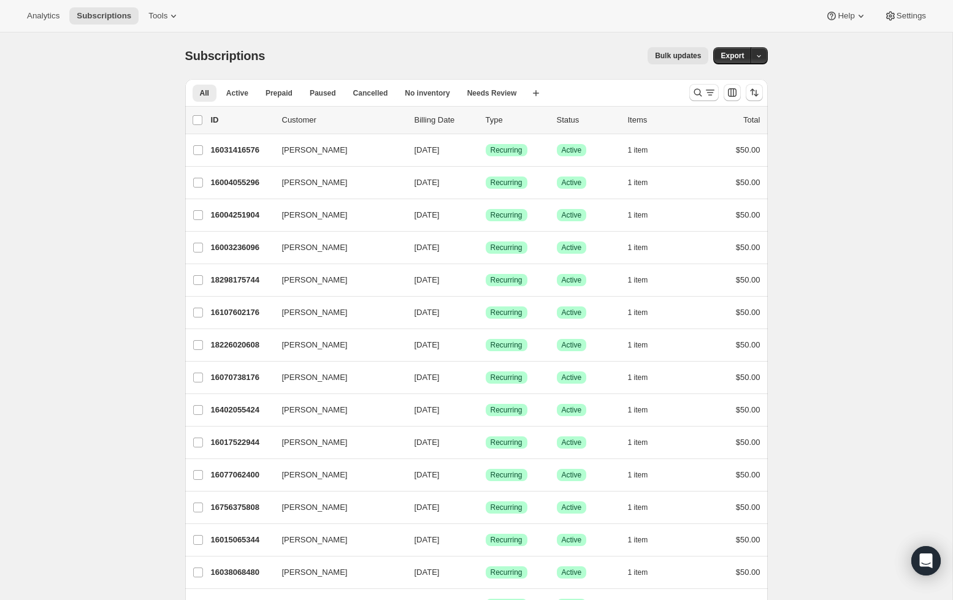
scroll to position [4, 0]
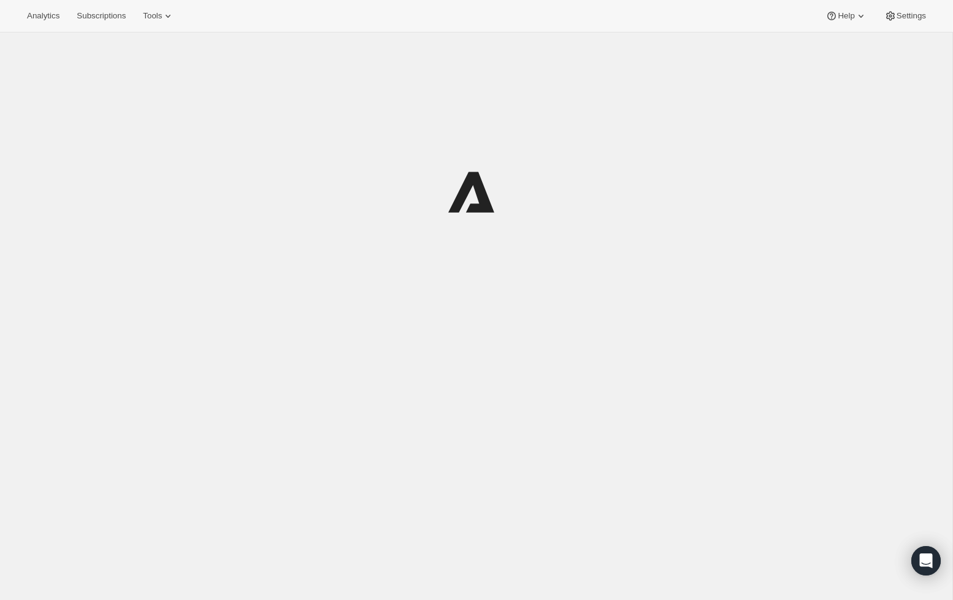
scroll to position [2, 0]
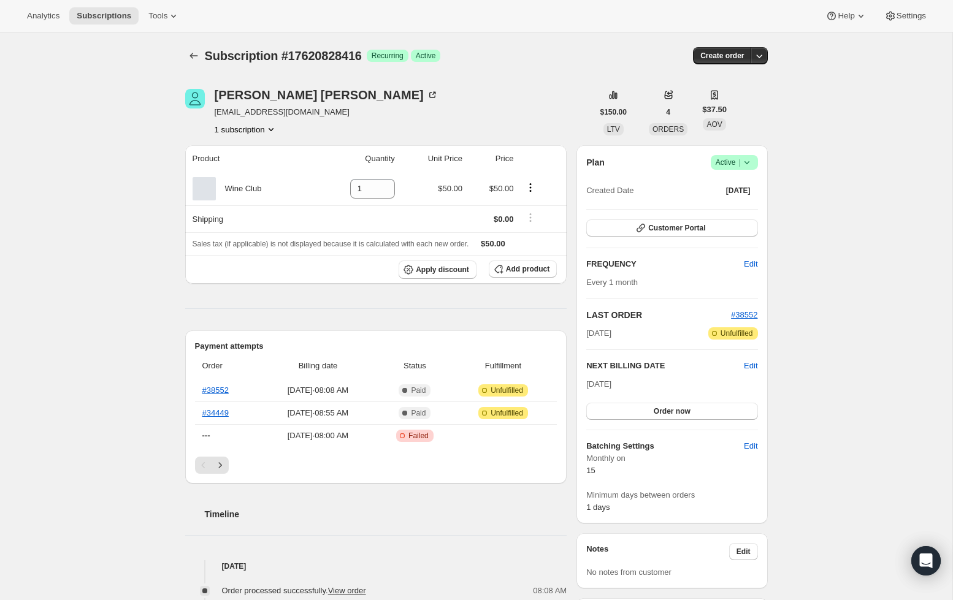
click at [746, 161] on icon at bounding box center [747, 162] width 12 height 12
click at [742, 189] on span "Pause subscription" at bounding box center [729, 186] width 67 height 9
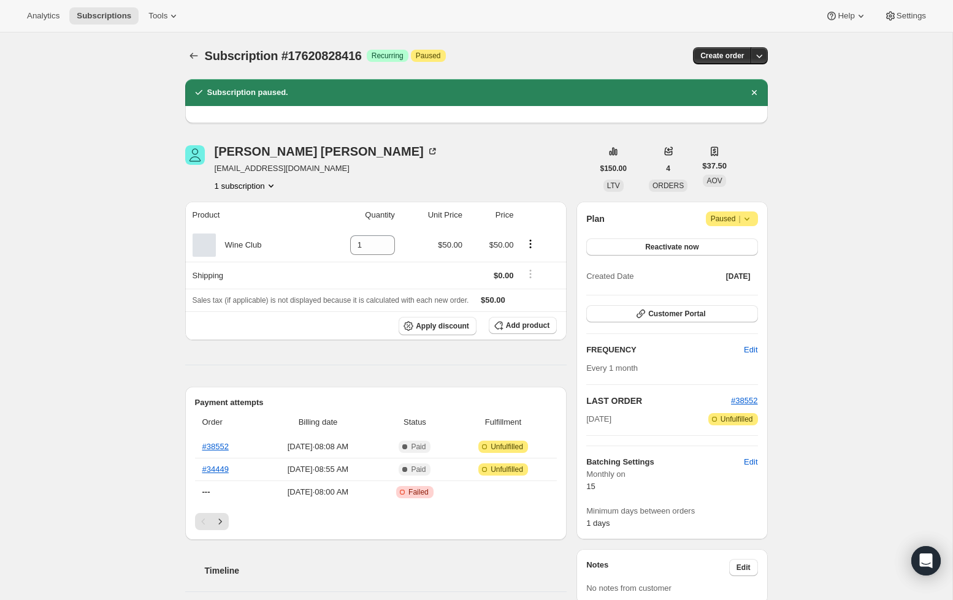
scroll to position [9, 0]
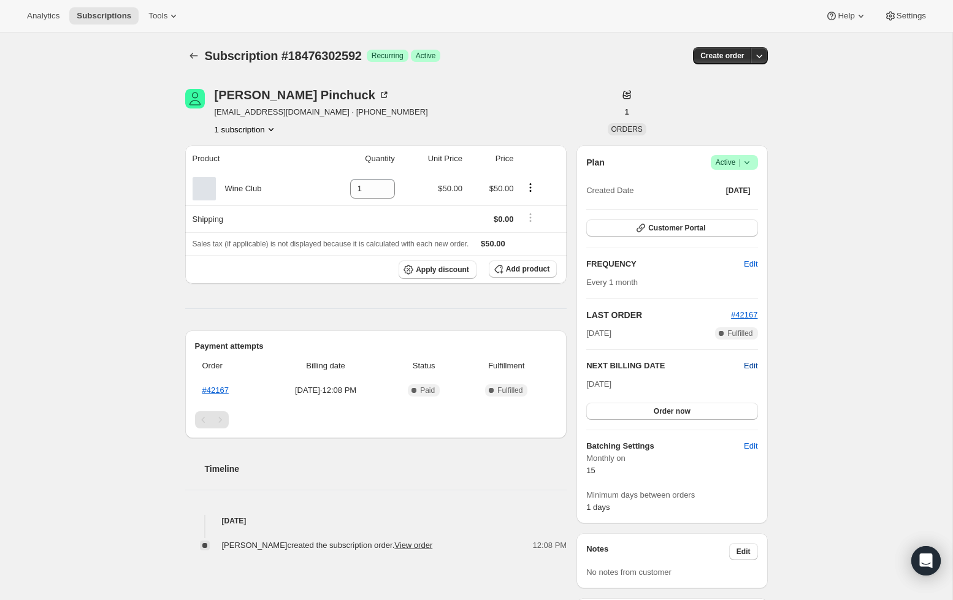
click at [747, 368] on span "Edit" at bounding box center [750, 366] width 13 height 12
click at [746, 363] on span "Cancel" at bounding box center [745, 366] width 25 height 12
drag, startPoint x: 617, startPoint y: 383, endPoint x: 633, endPoint y: 381, distance: 16.0
click at [611, 383] on span "Sep 15, 2025" at bounding box center [598, 384] width 25 height 9
click at [744, 365] on span "Edit" at bounding box center [750, 366] width 13 height 12
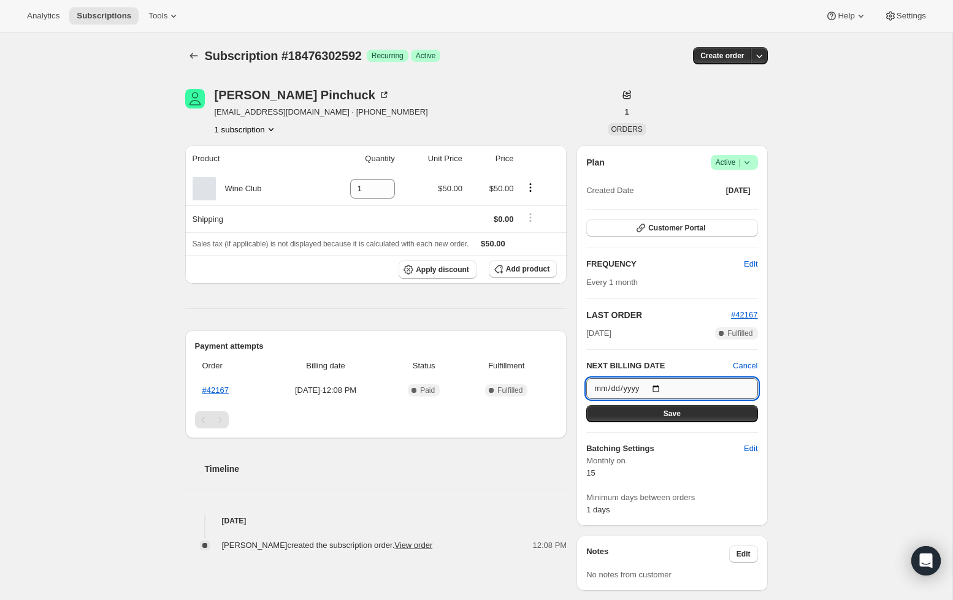
click at [605, 386] on input "2025-09-15" at bounding box center [671, 388] width 171 height 21
type input "2025-07-15"
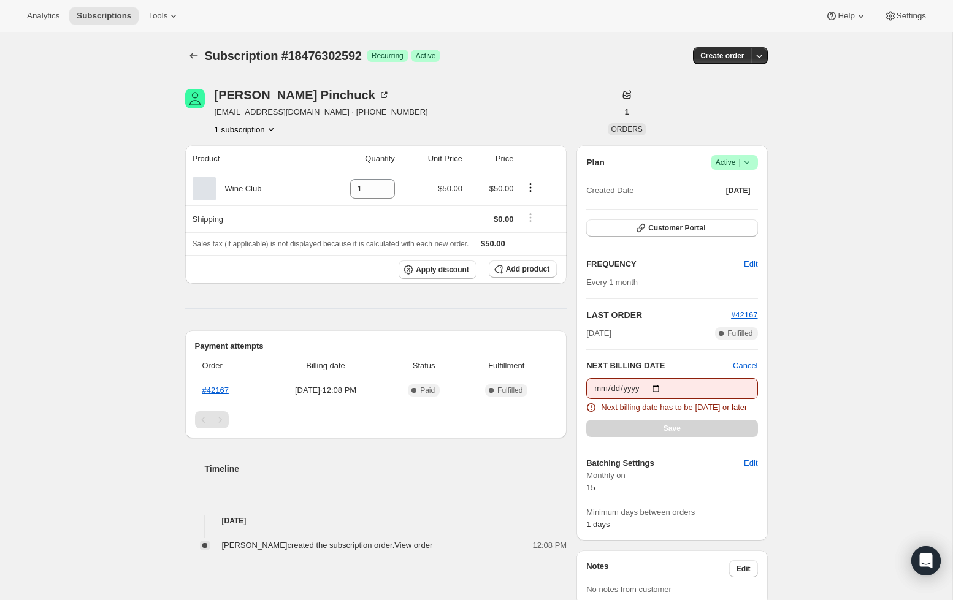
click at [786, 383] on div "Subscription #18476302592. This page is ready Subscription #18476302592 Success…" at bounding box center [476, 460] width 952 height 856
click at [745, 367] on span "Cancel" at bounding box center [745, 366] width 25 height 12
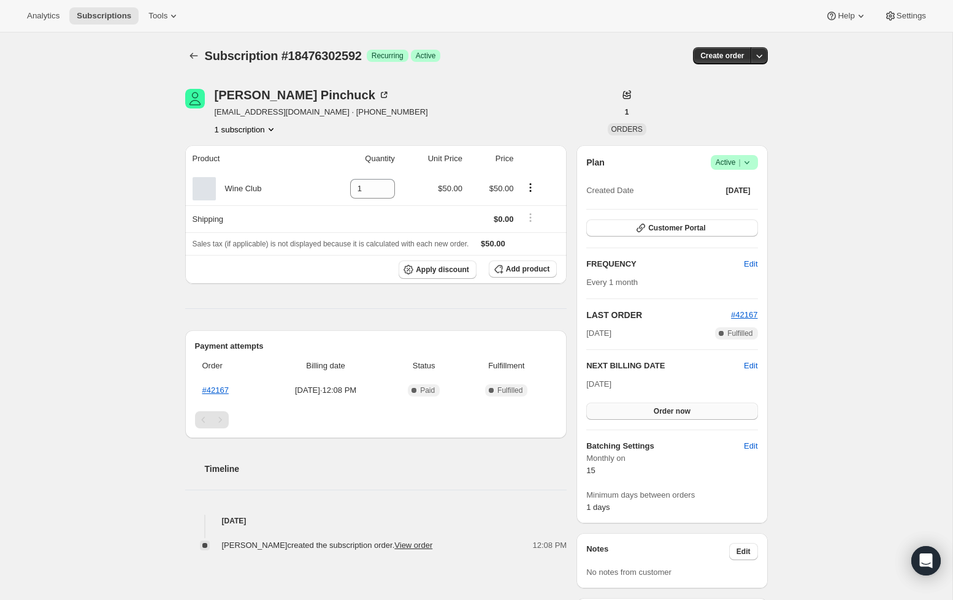
click at [693, 408] on button "Order now" at bounding box center [671, 411] width 171 height 17
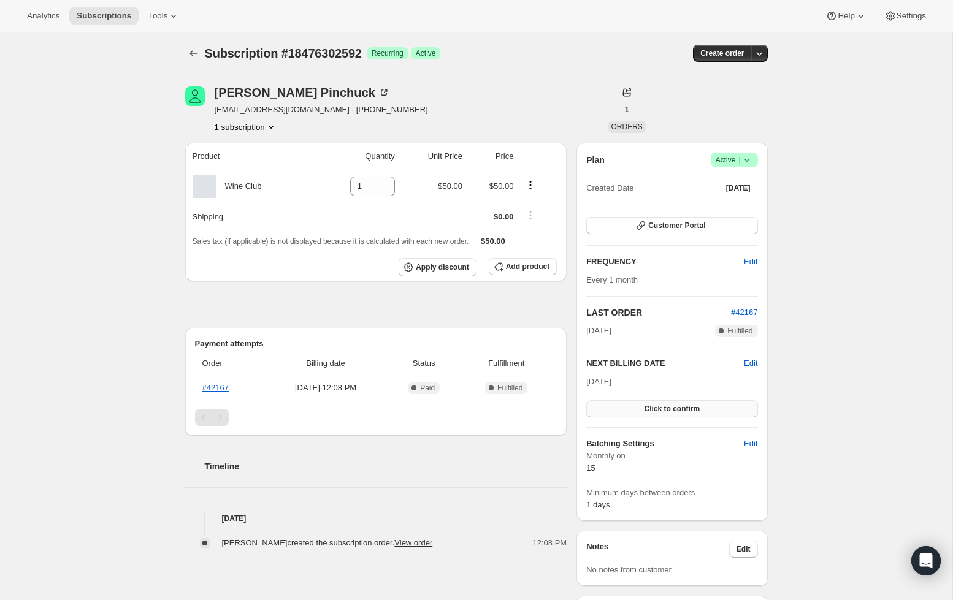
click at [681, 408] on span "Click to confirm" at bounding box center [672, 409] width 56 height 10
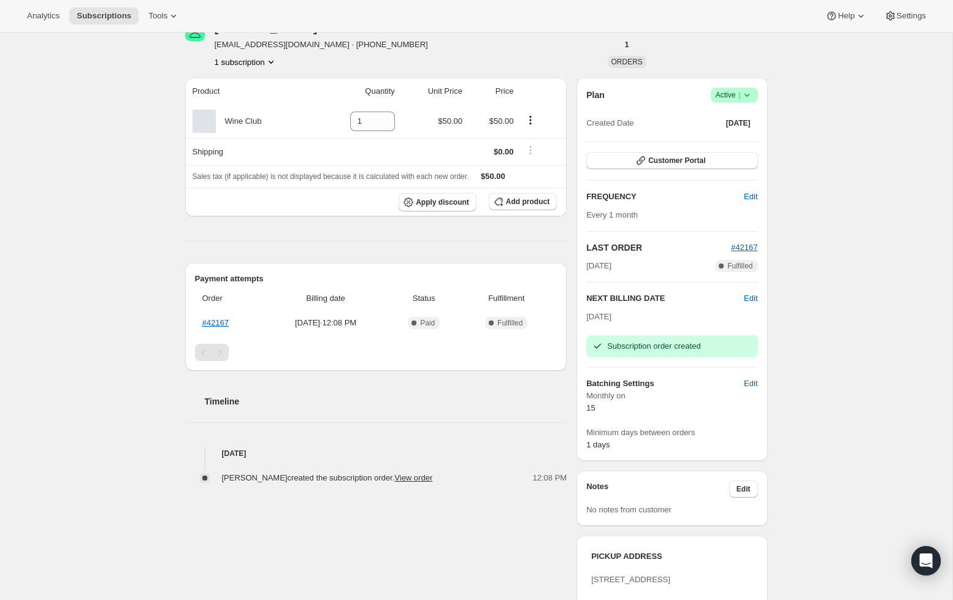
scroll to position [64, 0]
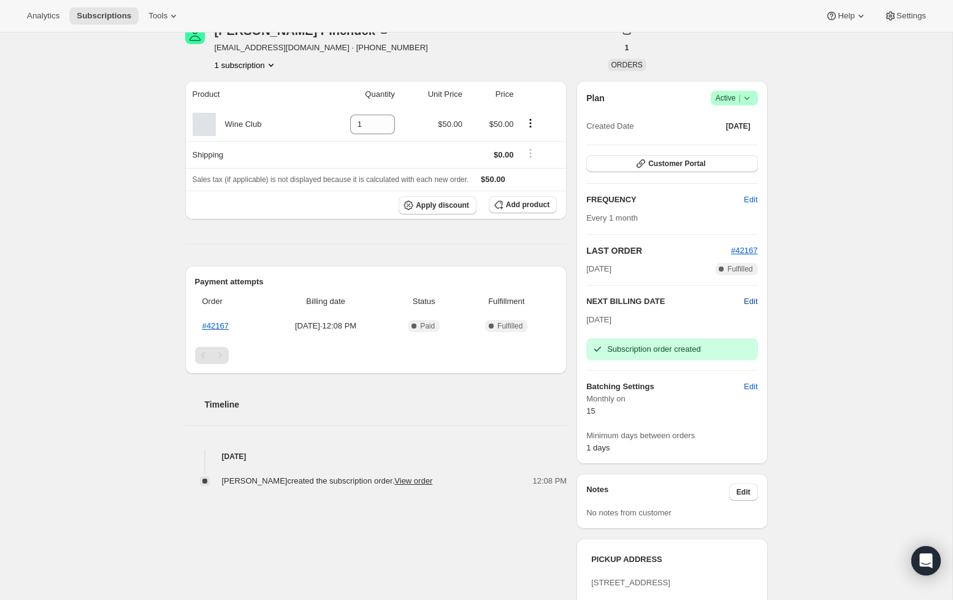
click at [748, 301] on span "Edit" at bounding box center [750, 302] width 13 height 12
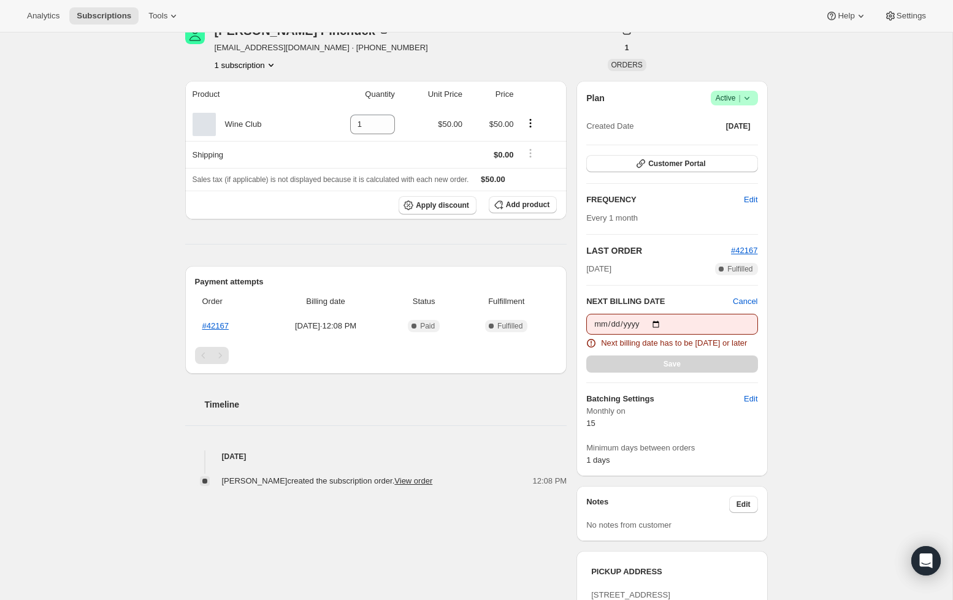
scroll to position [65, 0]
click at [651, 321] on input "2025-07-15" at bounding box center [671, 323] width 171 height 21
click at [653, 322] on input "2025-07-15" at bounding box center [671, 323] width 171 height 21
click at [819, 329] on div "Subscription #18476302592. This page is ready Subscription #18476302592 Success…" at bounding box center [476, 397] width 952 height 856
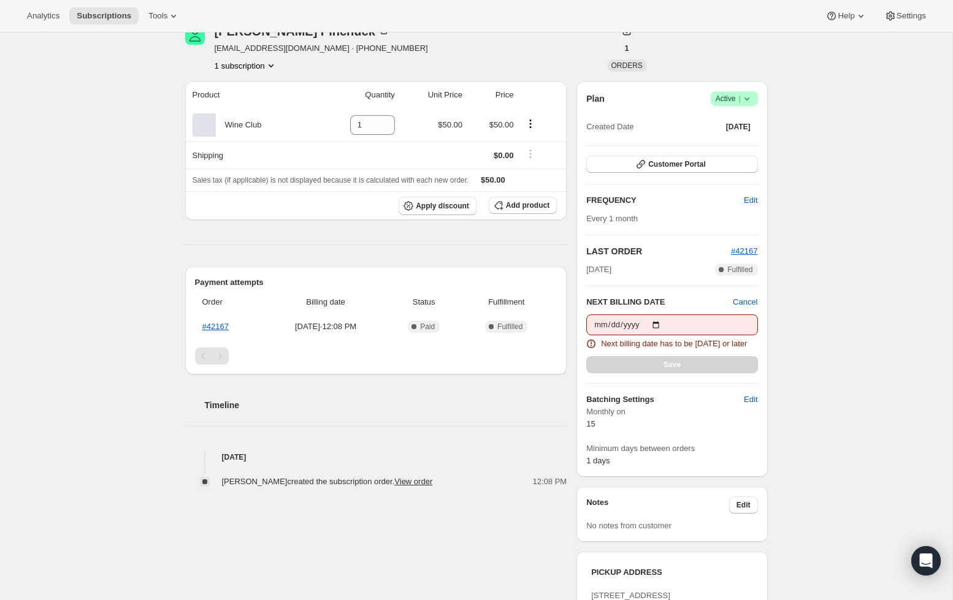
scroll to position [66, 0]
click at [703, 372] on div "Save" at bounding box center [671, 362] width 171 height 17
click at [749, 302] on span "Cancel" at bounding box center [745, 300] width 25 height 12
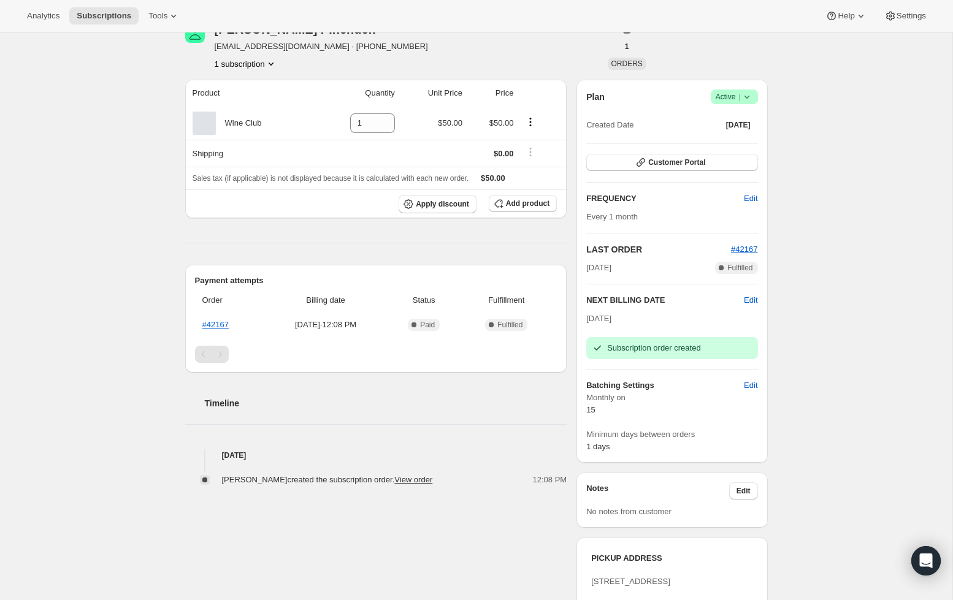
click at [611, 316] on span "Sep 15, 2025" at bounding box center [598, 318] width 25 height 9
click at [754, 302] on span "Edit" at bounding box center [750, 300] width 13 height 12
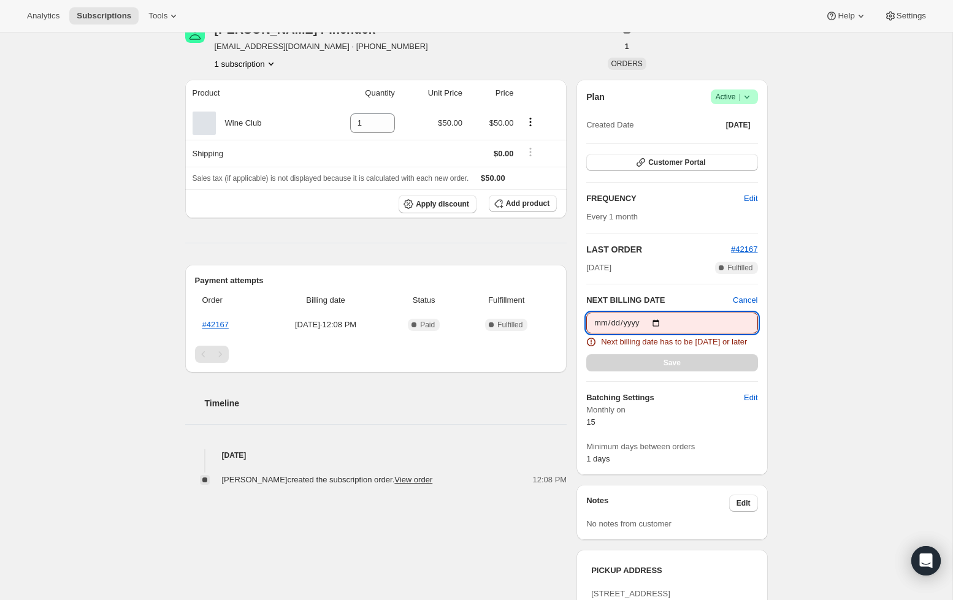
click at [616, 322] on input "2025-07-15" at bounding box center [671, 323] width 171 height 21
type input "2025-08-15"
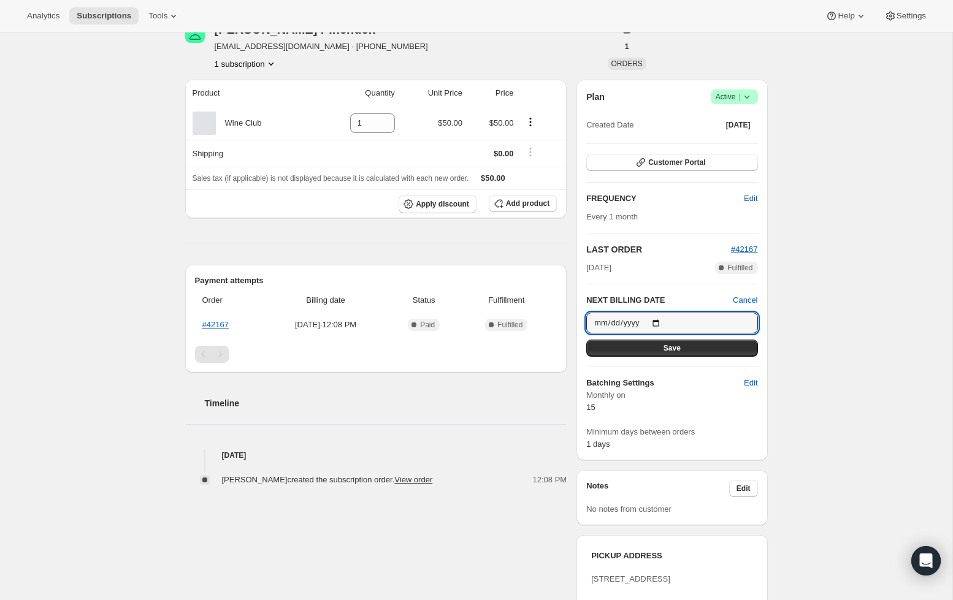
click at [794, 339] on div "Subscription #18476302592. This page is ready Subscription #18476302592 Success…" at bounding box center [476, 387] width 952 height 841
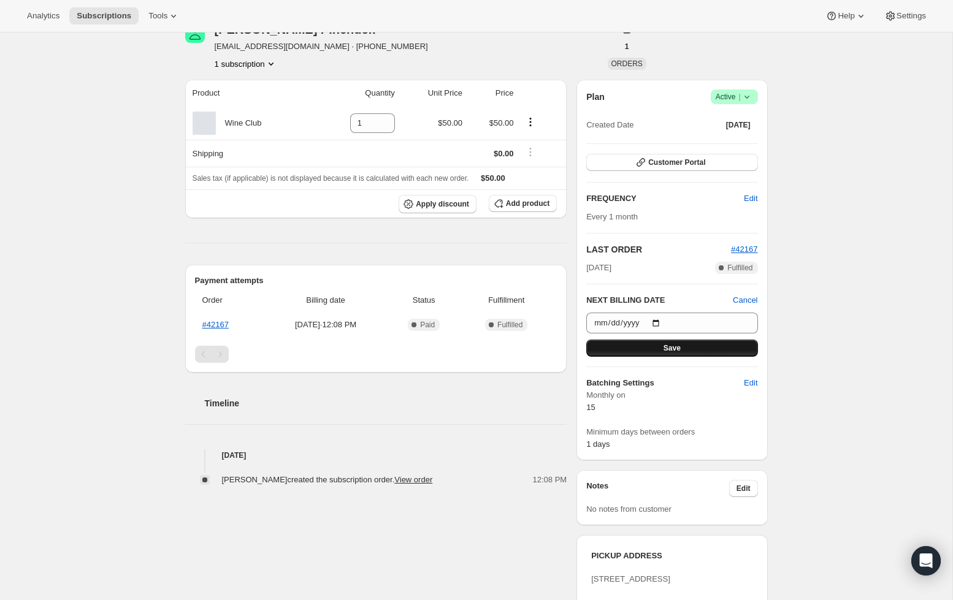
click at [696, 343] on button "Save" at bounding box center [671, 348] width 171 height 17
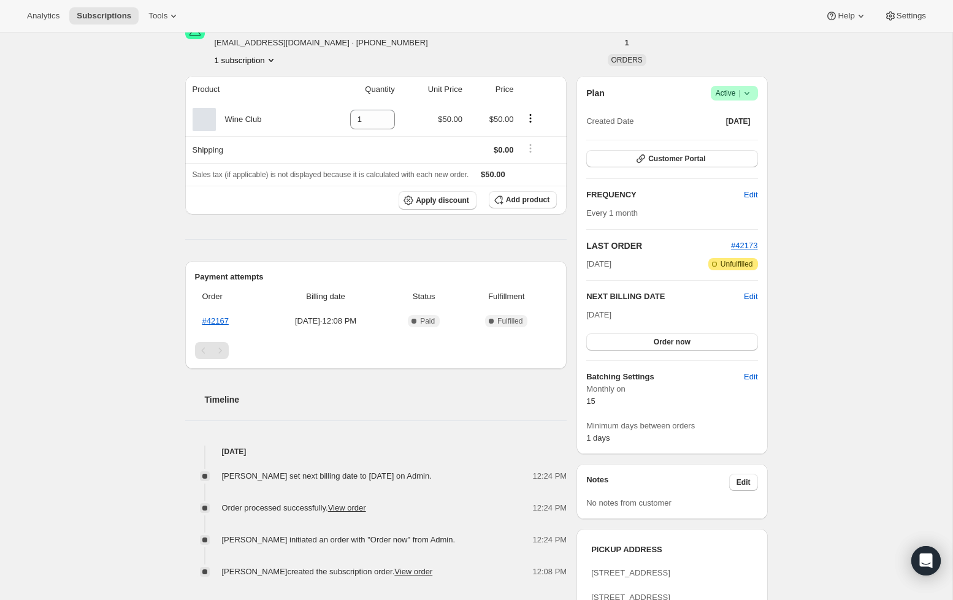
scroll to position [124, 0]
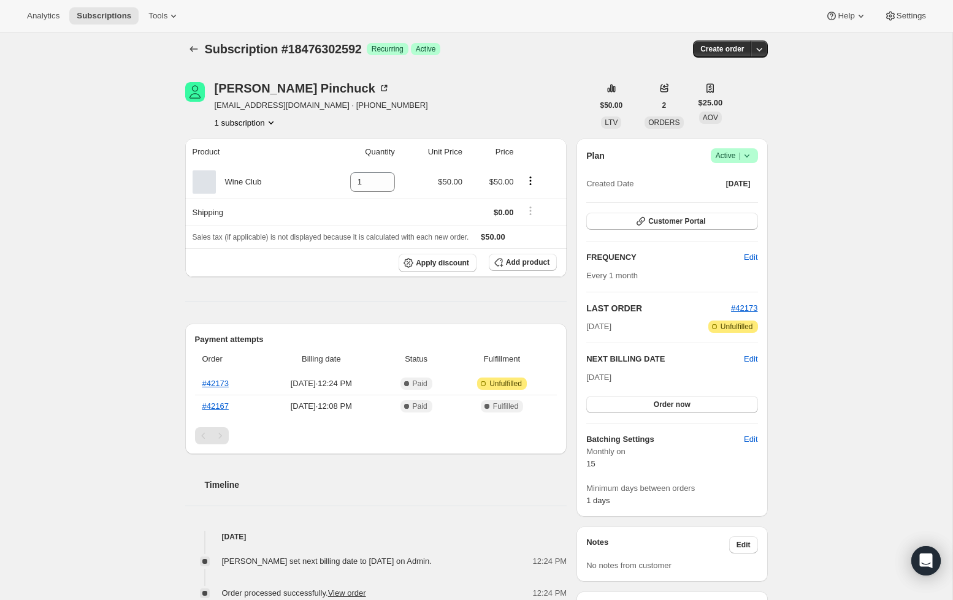
scroll to position [18, 0]
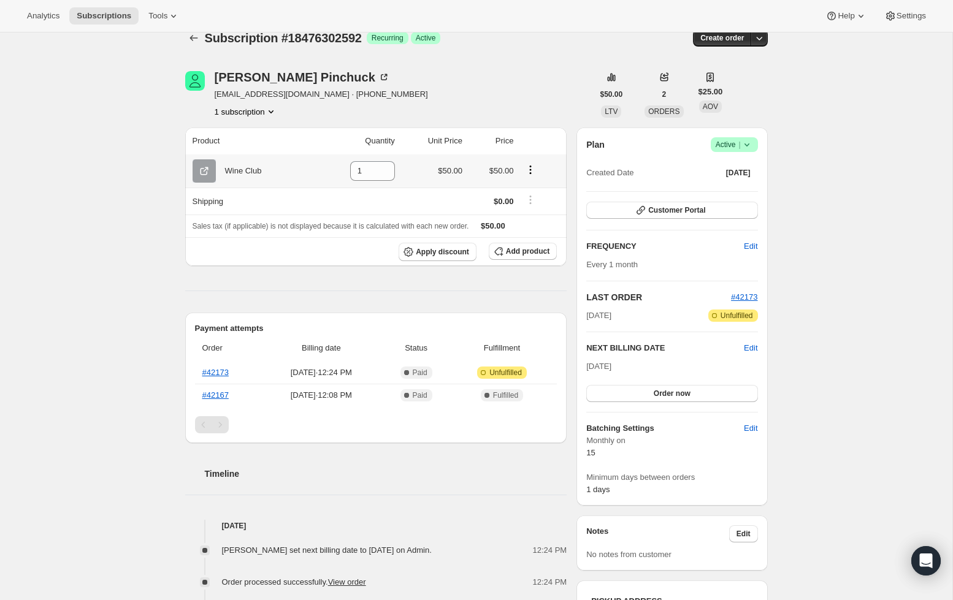
click at [532, 172] on icon "Product actions" at bounding box center [530, 170] width 12 height 12
click at [511, 115] on div "Brooke Pinchuck brooklynpinchuck@gmail.com · +15616131945 1 subscription" at bounding box center [389, 94] width 408 height 47
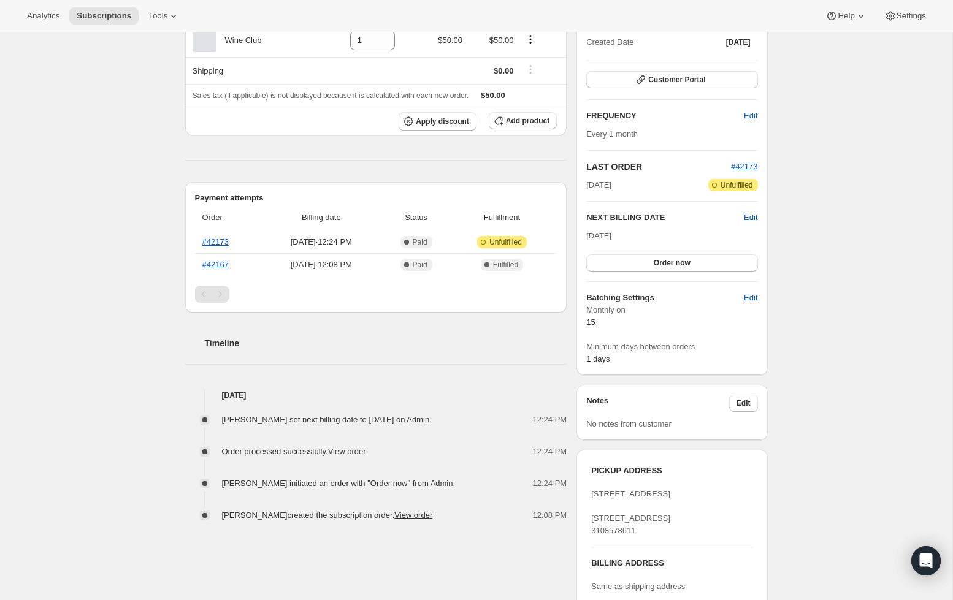
scroll to position [161, 0]
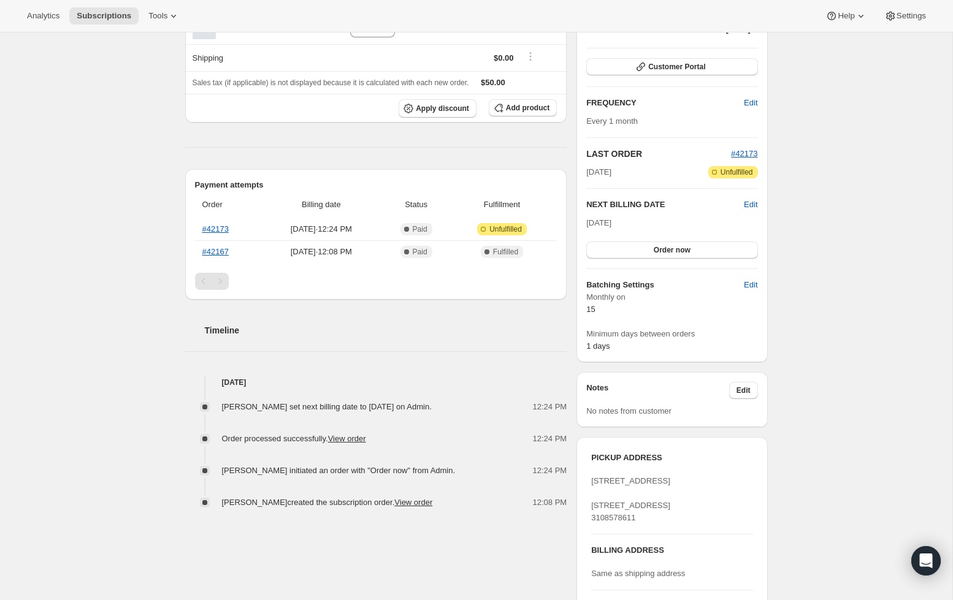
click at [427, 502] on link "View order" at bounding box center [413, 502] width 38 height 9
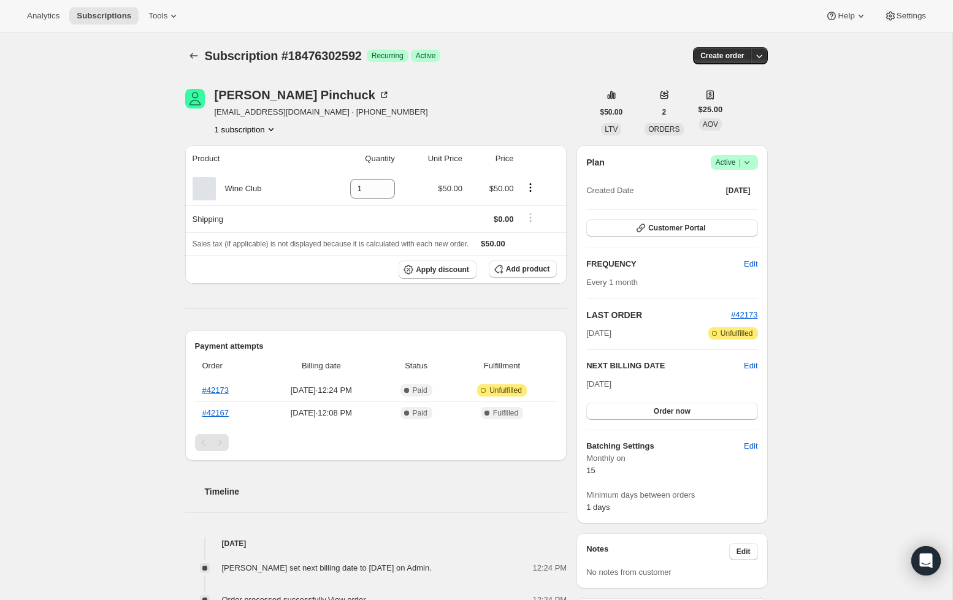
scroll to position [3, 0]
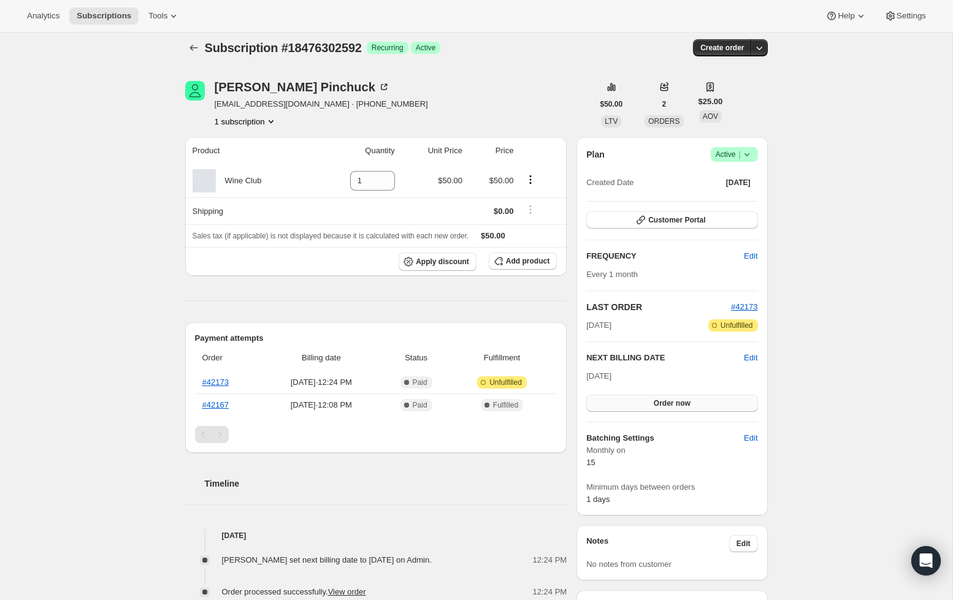
click at [656, 408] on button "Order now" at bounding box center [671, 403] width 171 height 17
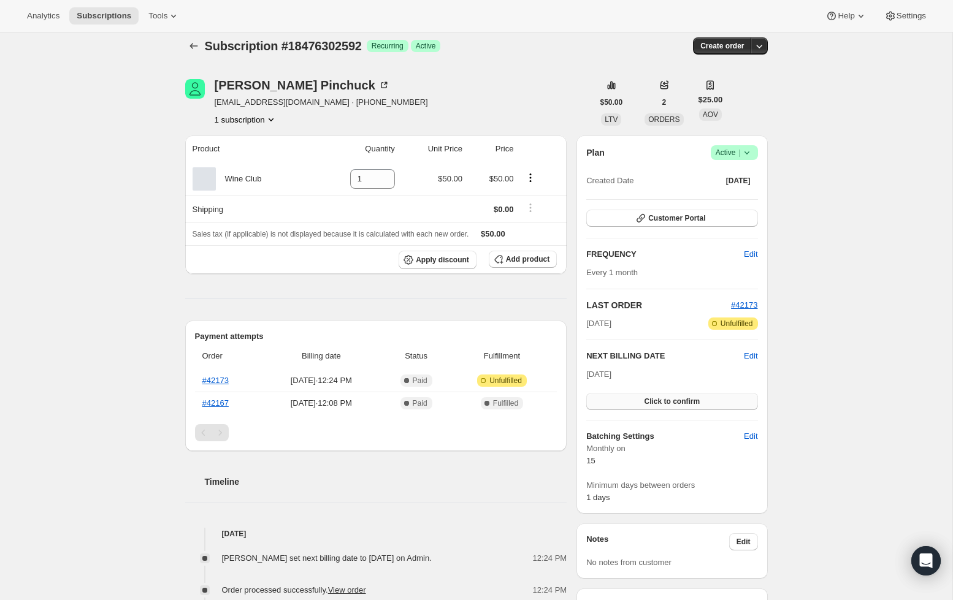
click at [665, 400] on span "Click to confirm" at bounding box center [672, 402] width 56 height 10
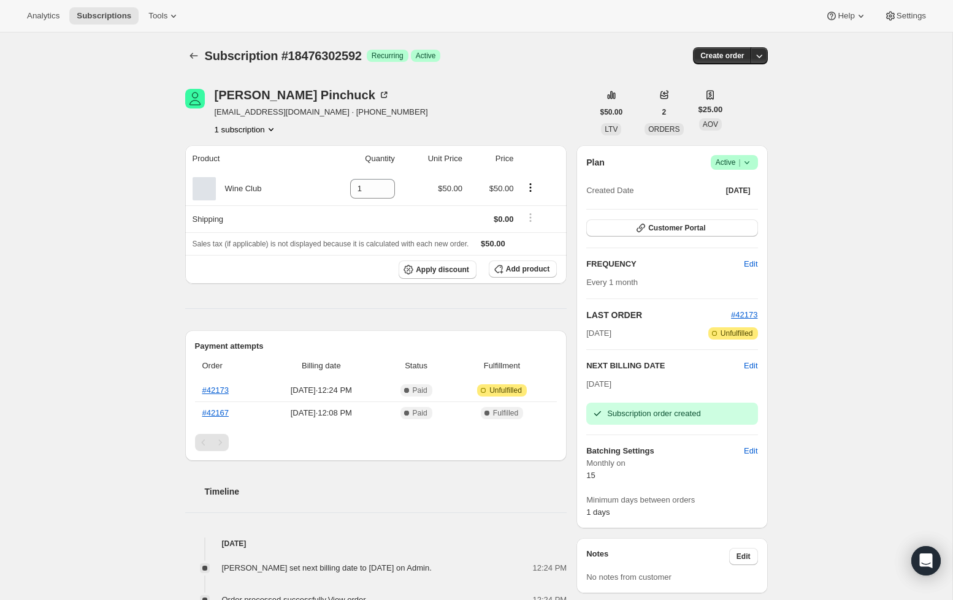
scroll to position [0, 0]
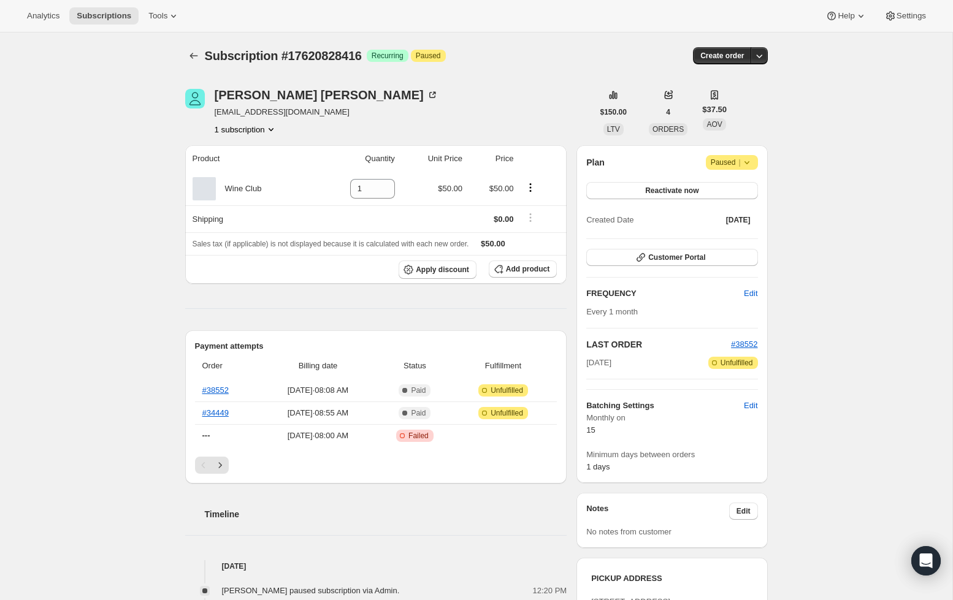
click at [128, 204] on div "Subscription #17620828416. This page is ready Subscription #17620828416 Success…" at bounding box center [476, 564] width 952 height 1064
